Goal: Task Accomplishment & Management: Manage account settings

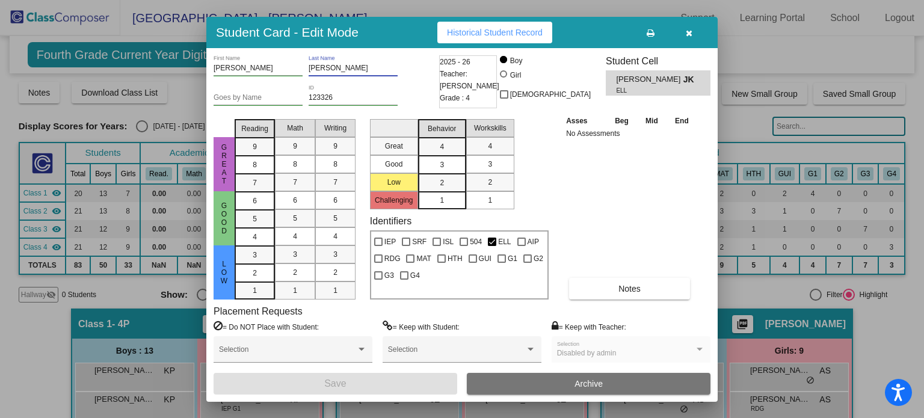
scroll to position [757, 0]
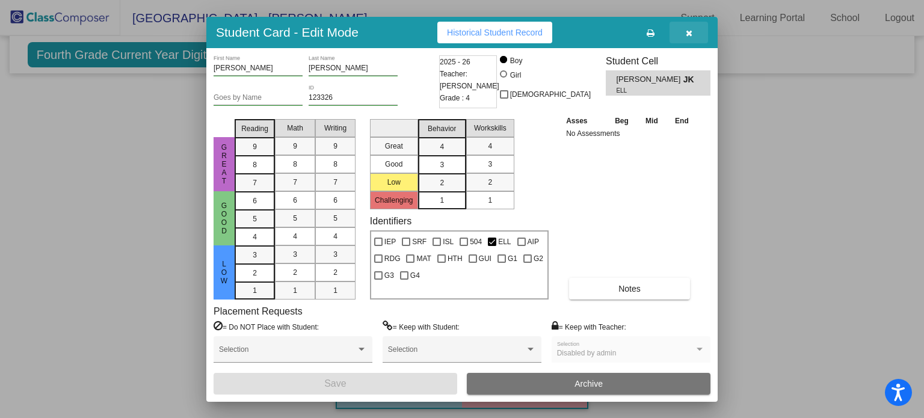
click at [689, 32] on icon "button" at bounding box center [689, 33] width 7 height 8
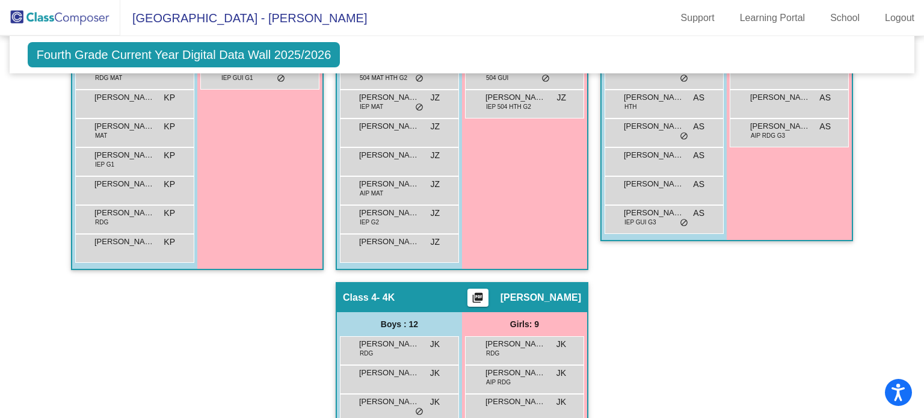
scroll to position [0, 0]
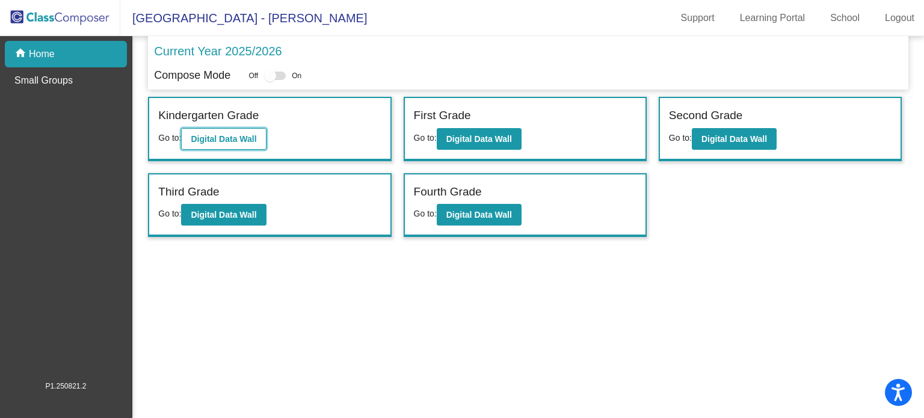
click at [241, 138] on b "Digital Data Wall" at bounding box center [224, 139] width 66 height 10
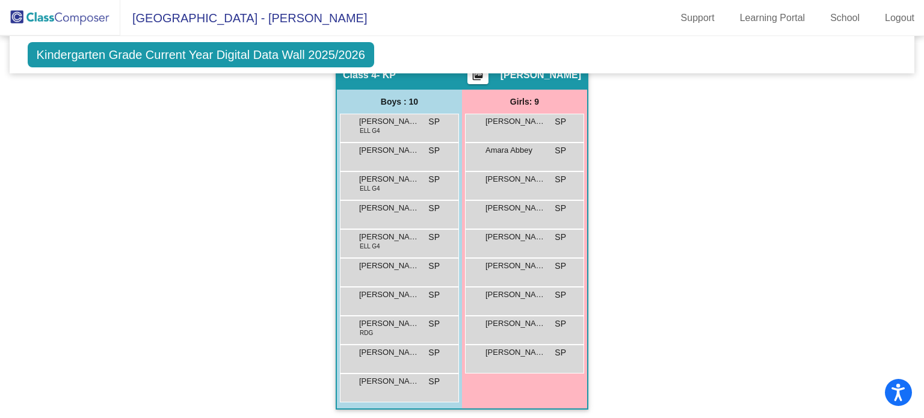
scroll to position [641, 0]
click at [368, 348] on span "[PERSON_NAME]" at bounding box center [389, 352] width 60 height 12
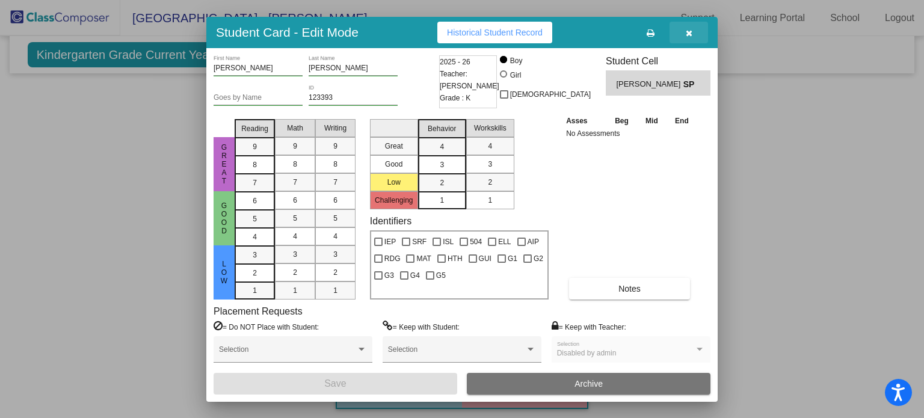
click at [693, 32] on button "button" at bounding box center [689, 33] width 39 height 22
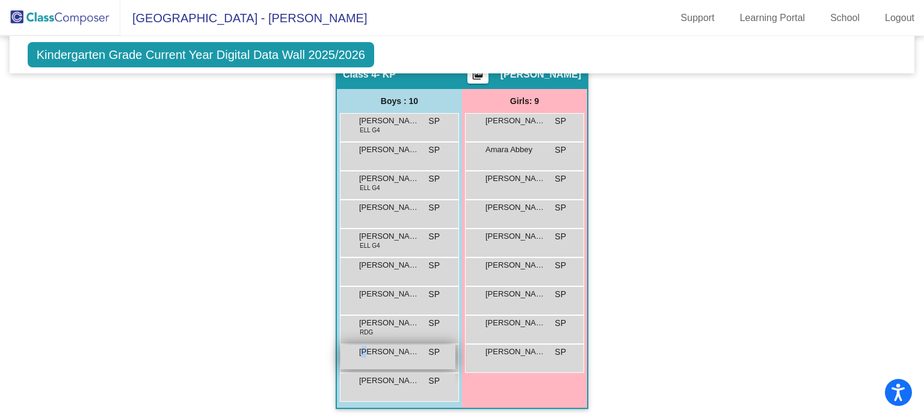
click at [365, 349] on span "[PERSON_NAME]" at bounding box center [389, 352] width 60 height 12
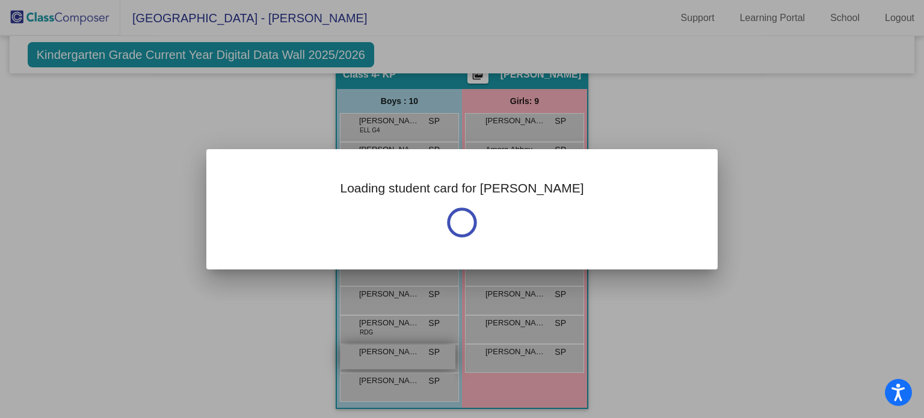
click at [365, 349] on div at bounding box center [462, 209] width 924 height 418
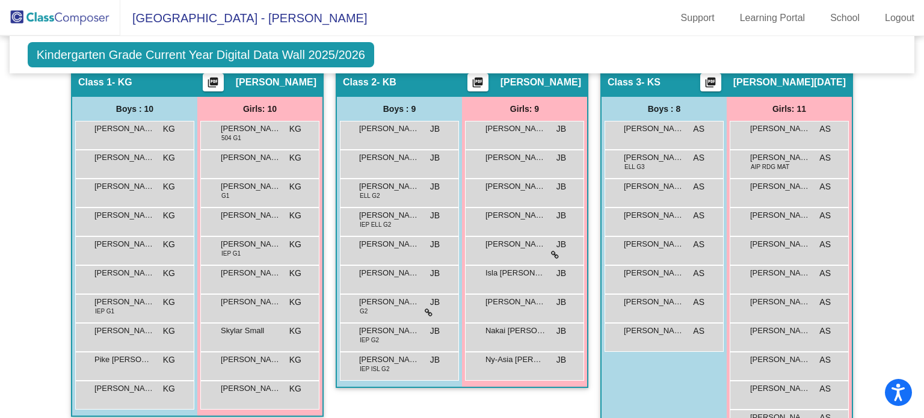
scroll to position [243, 0]
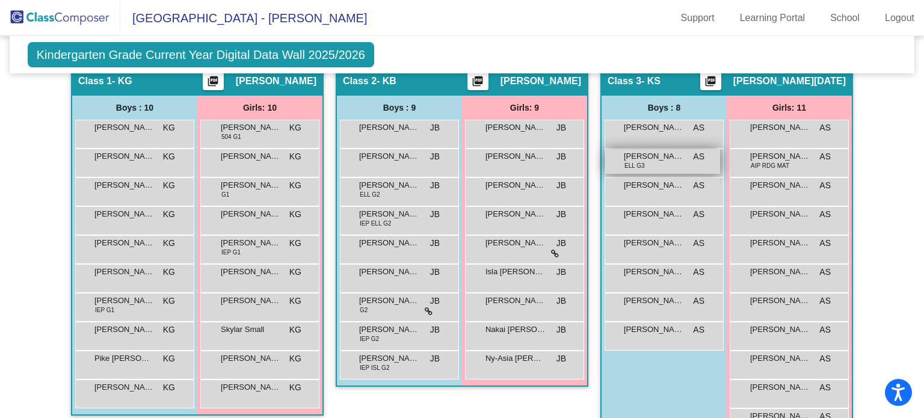
click at [633, 153] on span "[PERSON_NAME]" at bounding box center [654, 156] width 60 height 12
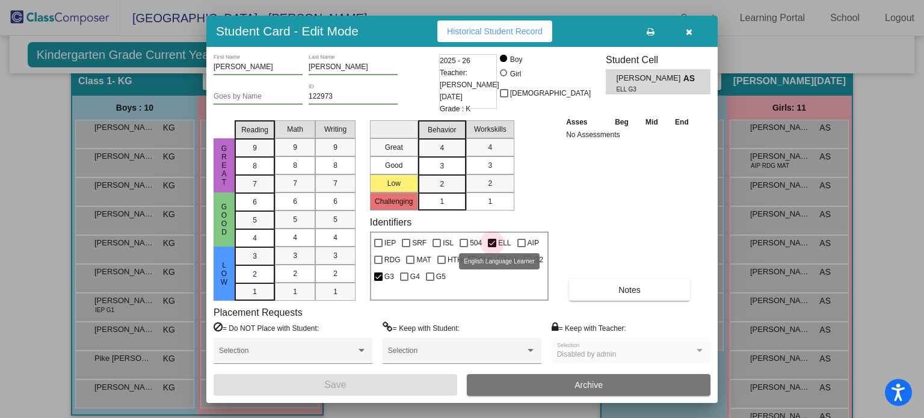
click at [489, 243] on div at bounding box center [492, 243] width 8 height 8
click at [492, 247] on input "ELL" at bounding box center [492, 247] width 1 height 1
checkbox input "false"
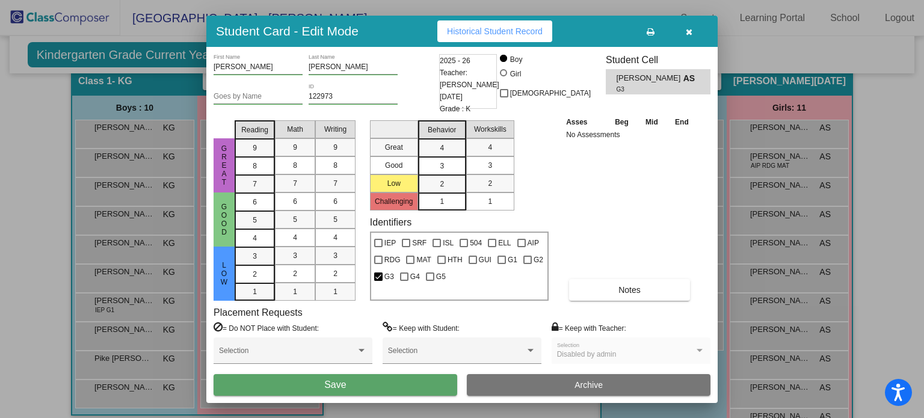
click at [403, 387] on button "Save" at bounding box center [336, 385] width 244 height 22
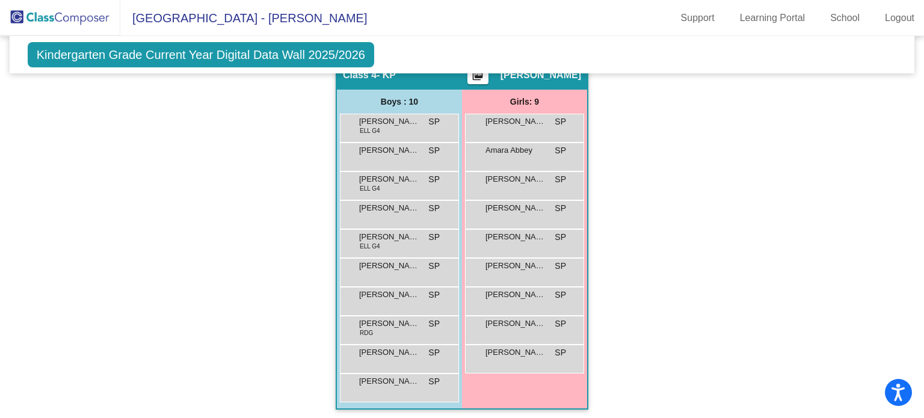
scroll to position [641, 0]
